Goal: Information Seeking & Learning: Learn about a topic

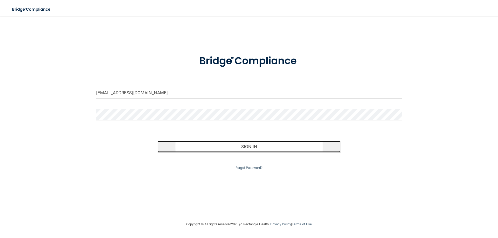
click at [252, 146] on button "Sign In" at bounding box center [248, 146] width 183 height 11
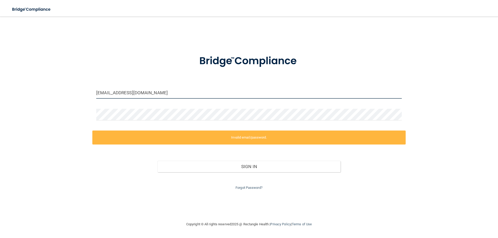
drag, startPoint x: 179, startPoint y: 95, endPoint x: 72, endPoint y: 101, distance: 107.5
click at [72, 101] on div "office@anokafifthavedental.com Invalid email/password. You don't have permissio…" at bounding box center [248, 119] width 477 height 194
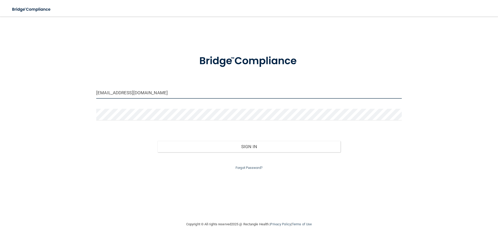
type input "[EMAIL_ADDRESS][DOMAIN_NAME]"
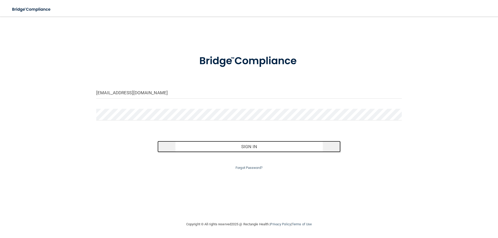
click at [252, 149] on button "Sign In" at bounding box center [248, 146] width 183 height 11
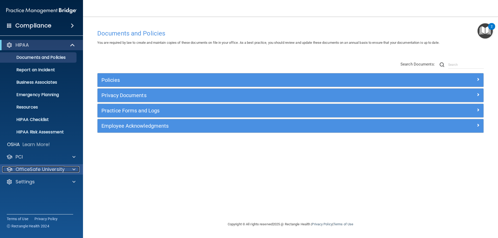
click at [19, 171] on p "OfficeSafe University" at bounding box center [40, 169] width 49 height 6
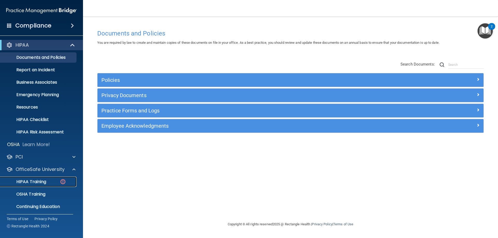
click at [17, 183] on p "HIPAA Training" at bounding box center [24, 181] width 43 height 5
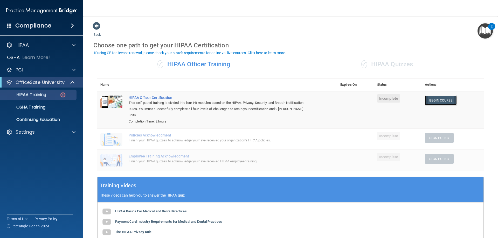
click at [437, 103] on link "Begin Course" at bounding box center [440, 101] width 32 height 10
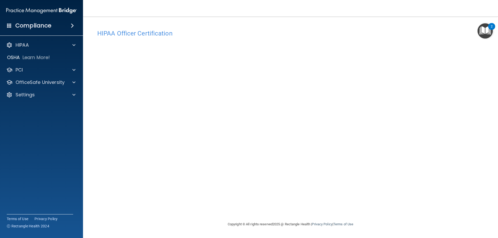
click at [490, 32] on img "Open Resource Center, 2 new notifications" at bounding box center [484, 30] width 15 height 15
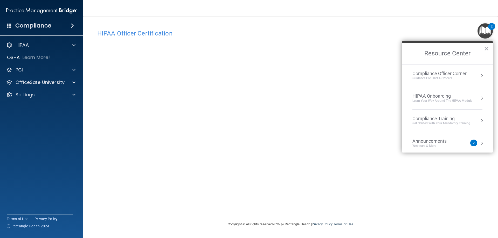
click at [401, 26] on div "HIPAA Officer Certification This course doesn’t expire until . Are you sure you…" at bounding box center [290, 119] width 394 height 194
click at [486, 47] on button "×" at bounding box center [486, 49] width 5 height 8
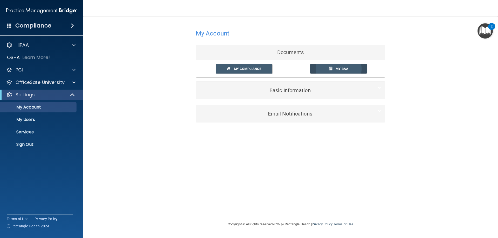
click at [336, 67] on span "My BAA" at bounding box center [341, 69] width 13 height 4
click at [245, 68] on span "My Compliance" at bounding box center [247, 69] width 27 height 4
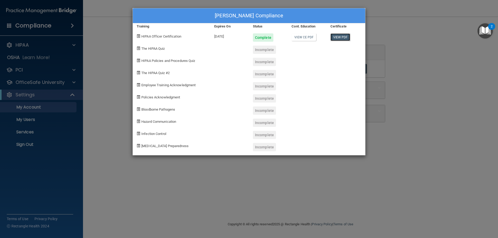
click at [333, 36] on link "View PDF" at bounding box center [340, 37] width 20 height 8
click at [453, 153] on div "[PERSON_NAME] Compliance Training Expires On Status Cont. Education Certificate…" at bounding box center [249, 119] width 498 height 238
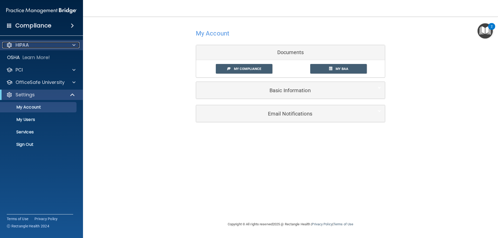
click at [24, 43] on p "HIPAA" at bounding box center [22, 45] width 13 height 6
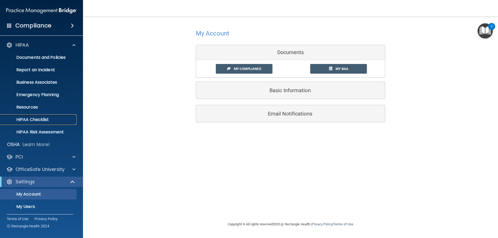
click at [23, 117] on p "HIPAA Checklist" at bounding box center [38, 119] width 71 height 5
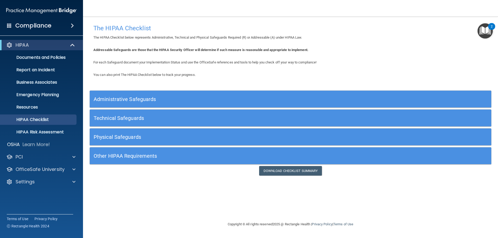
click at [119, 98] on h5 "Administrative Safeguards" at bounding box center [240, 99] width 293 height 6
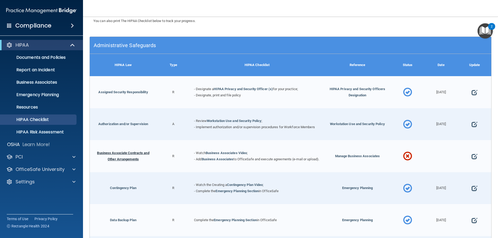
scroll to position [52, 0]
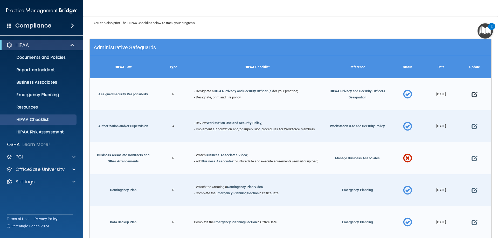
click at [471, 96] on span at bounding box center [474, 95] width 6 height 16
select select "completed"
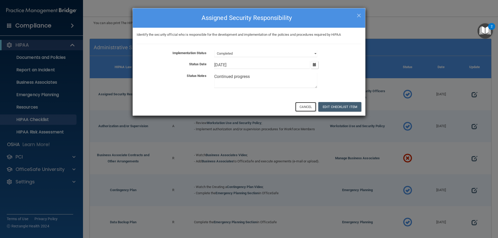
click at [304, 106] on button "Cancel" at bounding box center [305, 107] width 21 height 10
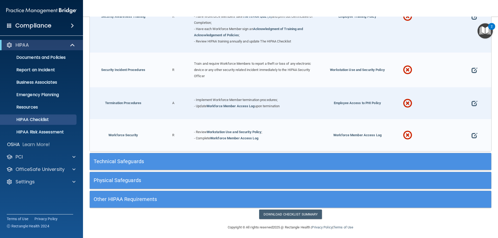
scroll to position [508, 0]
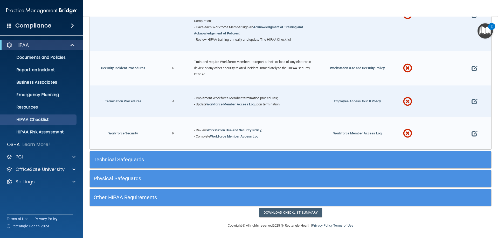
click at [249, 153] on div "Technical Safeguards" at bounding box center [290, 159] width 401 height 17
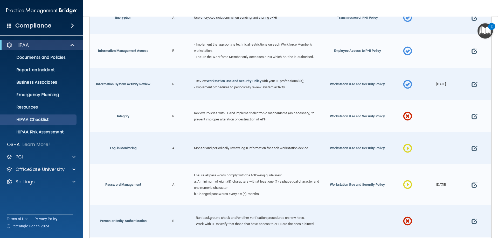
scroll to position [793, 0]
